Goal: Go to known website: Access a specific website the user already knows

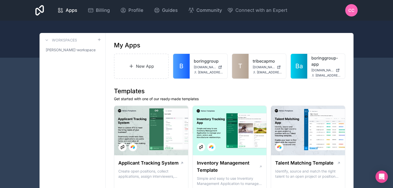
click at [242, 71] on link "T" at bounding box center [240, 66] width 17 height 25
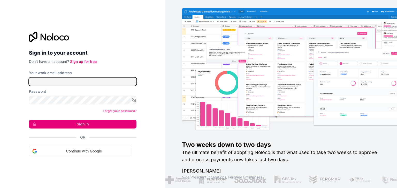
click at [113, 84] on input "Your work email address" at bounding box center [82, 82] width 107 height 8
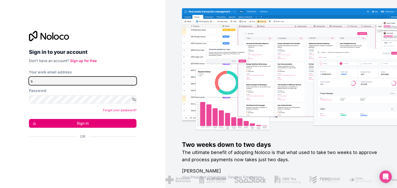
type input "[EMAIL_ADDRESS][DOMAIN_NAME]"
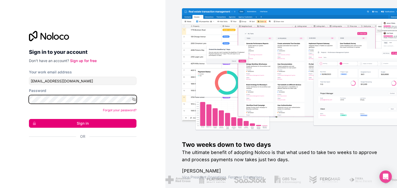
click at [29, 119] on button "Sign in" at bounding box center [82, 123] width 107 height 9
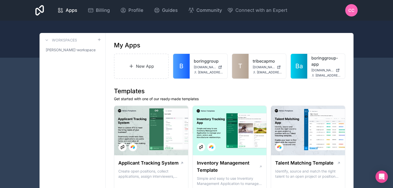
click at [245, 67] on link "T" at bounding box center [240, 66] width 17 height 25
